Goal: Task Accomplishment & Management: Manage account settings

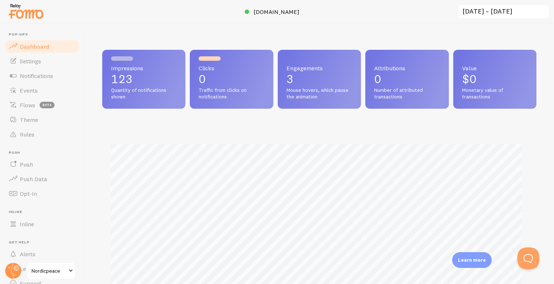
scroll to position [192, 428]
click at [29, 104] on span "Flows" at bounding box center [27, 104] width 15 height 7
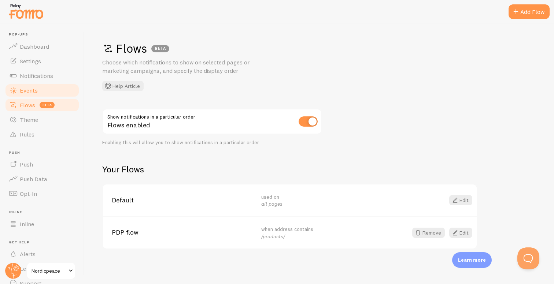
click at [35, 90] on span "Events" at bounding box center [29, 90] width 18 height 7
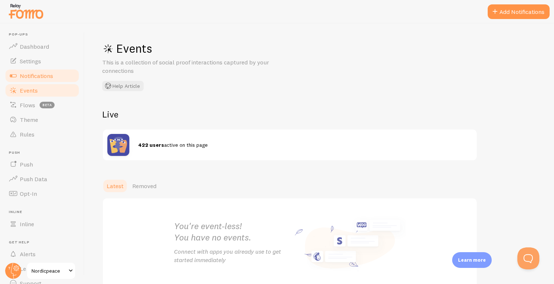
click at [47, 75] on span "Notifications" at bounding box center [36, 75] width 33 height 7
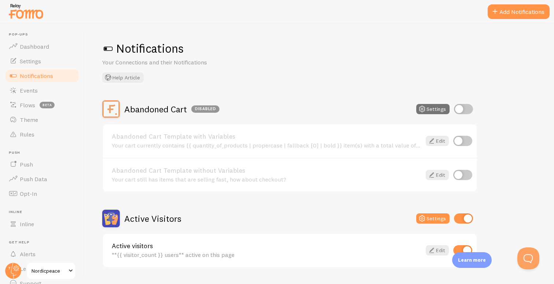
scroll to position [71, 0]
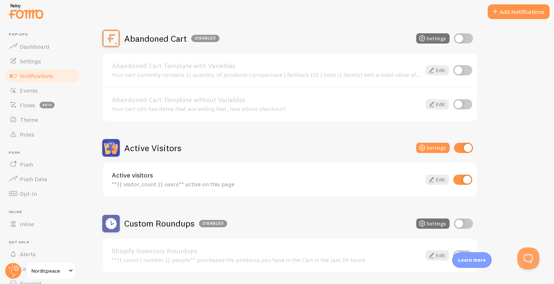
click at [461, 181] on input "checkbox" at bounding box center [462, 180] width 19 height 10
checkbox input "false"
click at [461, 141] on div "Active Visitors Settings" at bounding box center [289, 148] width 375 height 18
click at [451, 152] on div "Settings" at bounding box center [444, 148] width 57 height 10
click at [459, 148] on input "checkbox" at bounding box center [463, 148] width 19 height 10
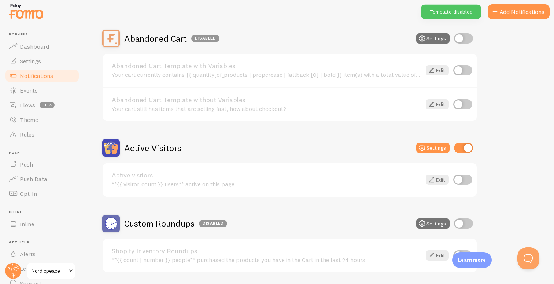
checkbox input "false"
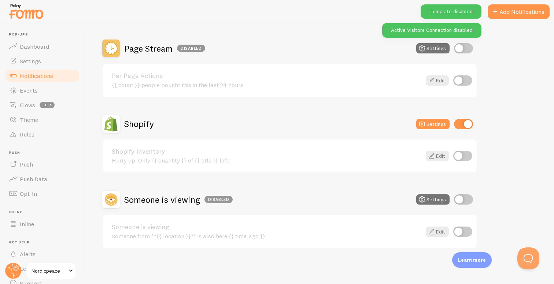
click at [464, 124] on input "checkbox" at bounding box center [463, 124] width 19 height 10
checkbox input "false"
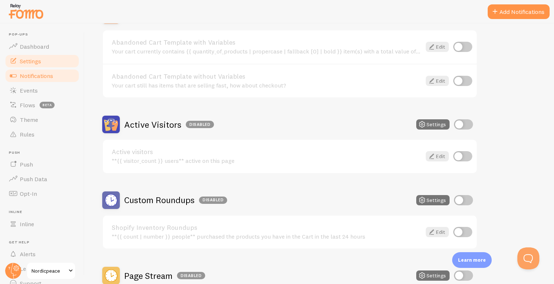
scroll to position [0, 0]
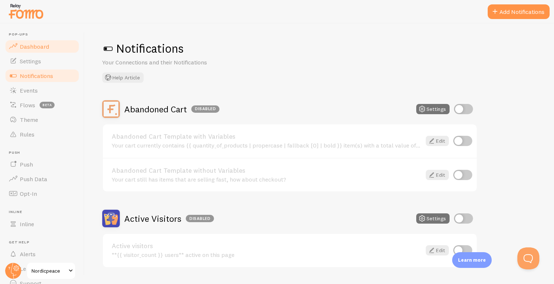
click at [48, 41] on link "Dashboard" at bounding box center [41, 46] width 75 height 15
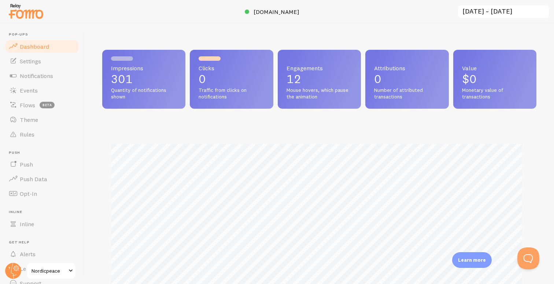
scroll to position [192, 428]
